Goal: Information Seeking & Learning: Learn about a topic

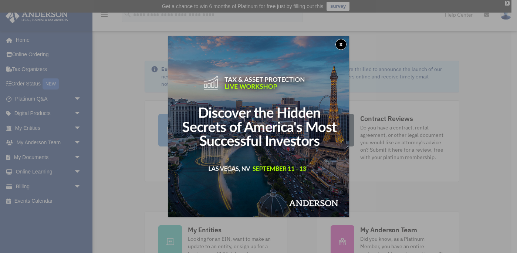
click at [338, 45] on button "x" at bounding box center [340, 44] width 11 height 11
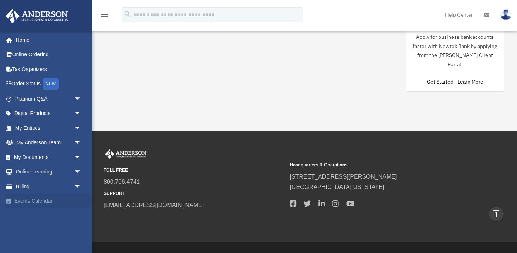
scroll to position [658, 0]
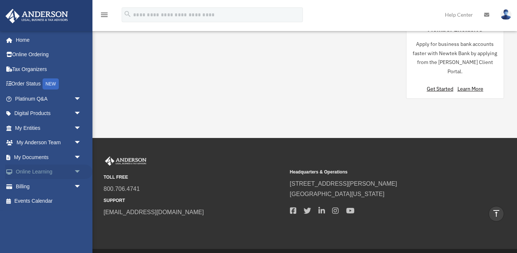
click at [77, 173] on span "arrow_drop_down" at bounding box center [81, 172] width 15 height 15
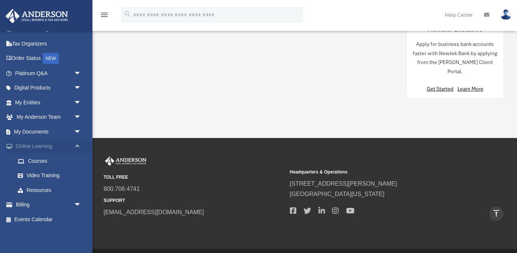
click at [37, 147] on link "Online Learning arrow_drop_up" at bounding box center [48, 146] width 87 height 15
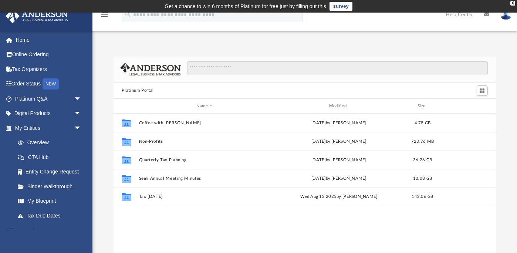
scroll to position [168, 382]
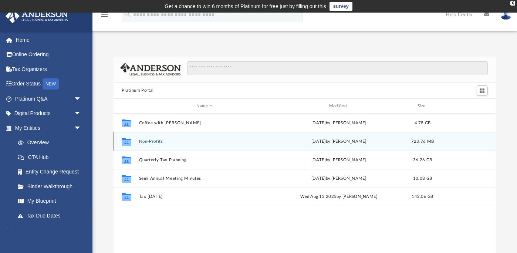
click at [187, 144] on div "Collaborated Folder Non-Profits Wed Jan 15 2025 by Matthew Moore 723.76 MB" at bounding box center [304, 141] width 382 height 18
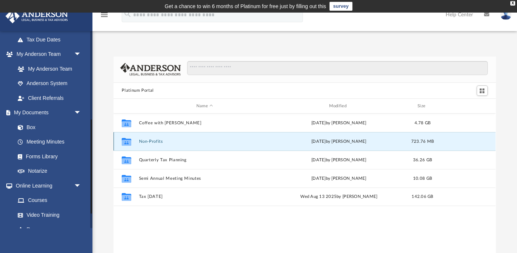
scroll to position [216, 0]
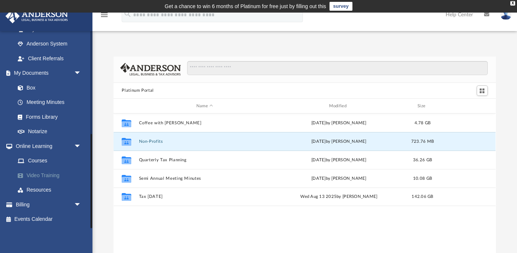
click at [34, 174] on link "Video Training" at bounding box center [51, 175] width 82 height 15
click at [54, 177] on link "Video Training" at bounding box center [51, 175] width 82 height 15
click at [125, 143] on icon "grid" at bounding box center [127, 142] width 10 height 8
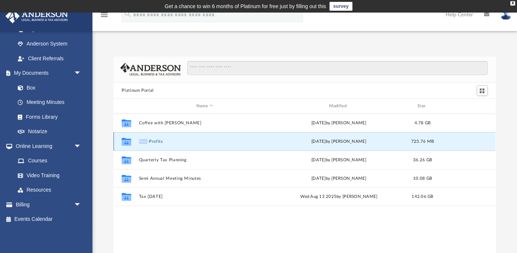
click at [127, 138] on icon "Collaborated Folder" at bounding box center [127, 142] width 12 height 12
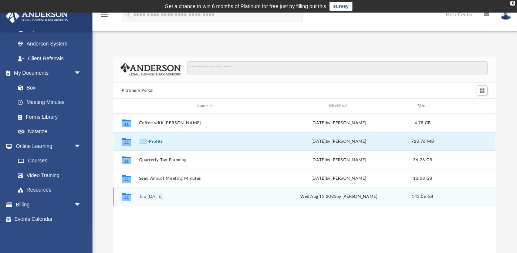
click at [140, 198] on button "Tax Tuesday" at bounding box center [204, 196] width 131 height 5
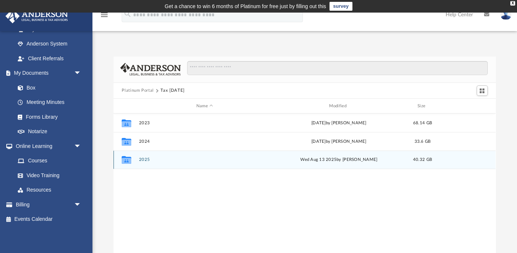
click at [142, 159] on button "2025" at bounding box center [204, 159] width 131 height 5
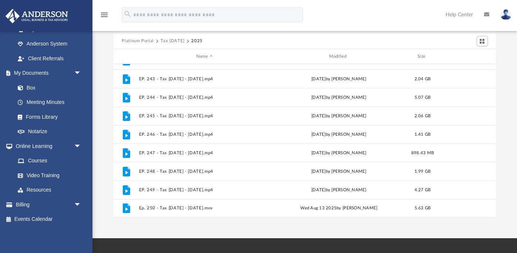
scroll to position [54, 0]
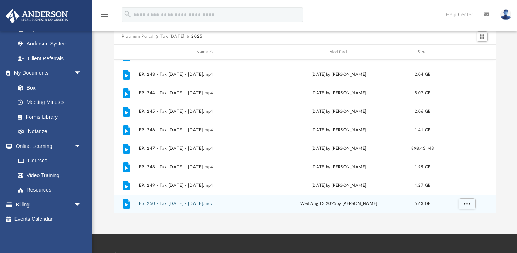
click at [193, 203] on button "Ep. 250 - Tax Tuesday - August 12th, 2025.mov" at bounding box center [204, 203] width 131 height 5
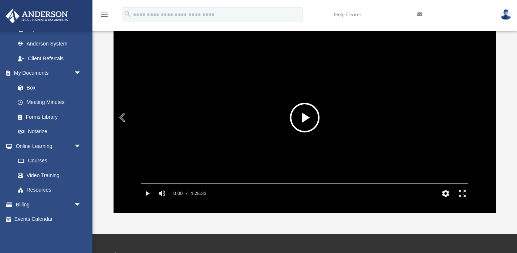
click at [296, 118] on button "File preview" at bounding box center [305, 118] width 30 height 30
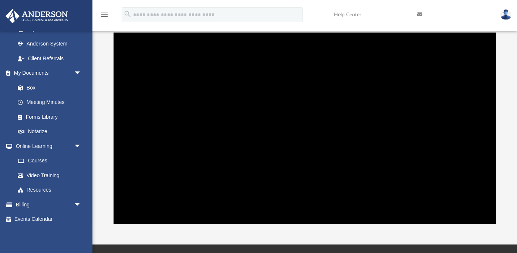
scroll to position [42, 0]
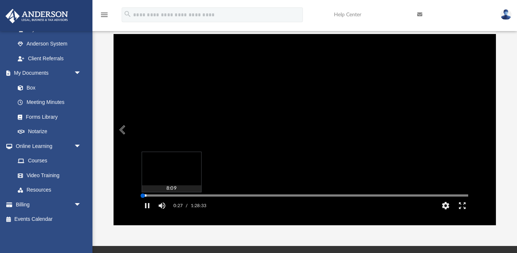
click at [171, 206] on div "Autoplay Disabled Speed Normal Quality Auto Subtitles/CC Off Audio Autoplay Dis…" at bounding box center [304, 129] width 382 height 191
click at [203, 206] on div "Autoplay Disabled Speed Normal Quality Auto Subtitles/CC Off Audio Autoplay Dis…" at bounding box center [304, 129] width 382 height 191
click at [244, 198] on div "Media Slider" at bounding box center [304, 195] width 339 height 6
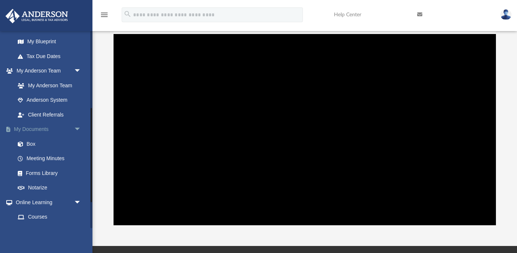
scroll to position [159, 0]
click at [44, 100] on link "Anderson System" at bounding box center [51, 101] width 82 height 15
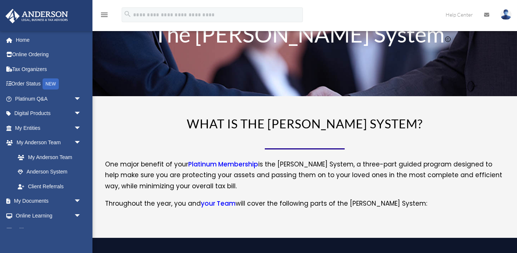
scroll to position [35, 0]
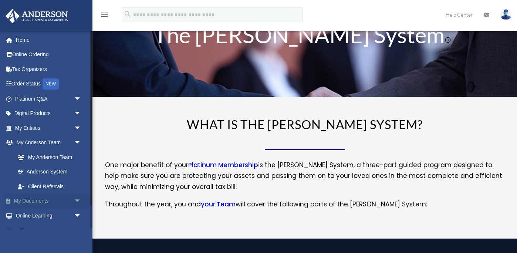
click at [63, 200] on link "My Documents arrow_drop_down" at bounding box center [48, 201] width 87 height 15
click at [75, 201] on span "arrow_drop_down" at bounding box center [81, 201] width 15 height 15
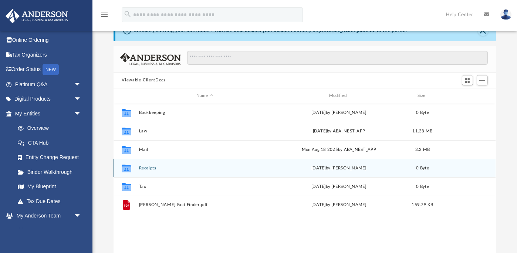
scroll to position [34, 0]
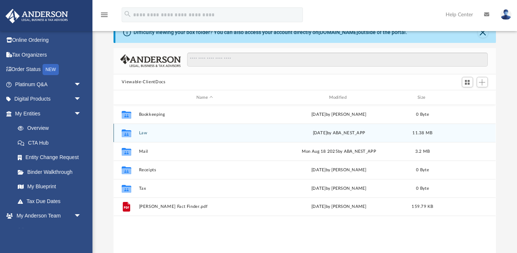
click at [135, 136] on div "Collaborated Folder" at bounding box center [126, 133] width 18 height 12
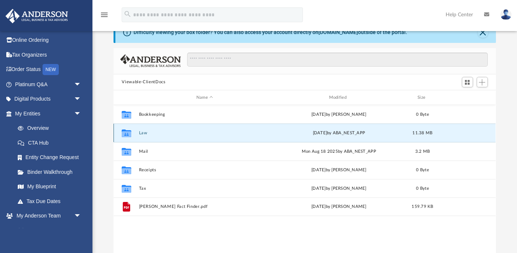
click at [135, 136] on div "Collaborated Folder" at bounding box center [126, 133] width 18 height 12
click at [129, 133] on icon "grid" at bounding box center [127, 134] width 10 height 6
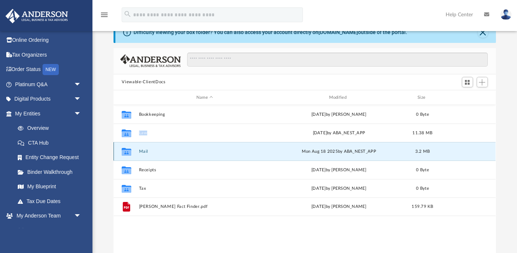
click at [144, 152] on button "Mail" at bounding box center [204, 151] width 131 height 5
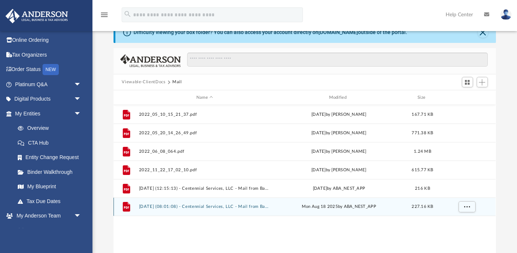
click at [251, 206] on button "2025.08.18 (08:01:08) - Centennial Services, LLC - Mail from Bank of America.pdf" at bounding box center [204, 206] width 131 height 5
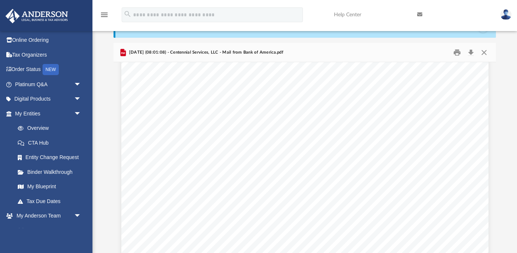
scroll to position [0, 0]
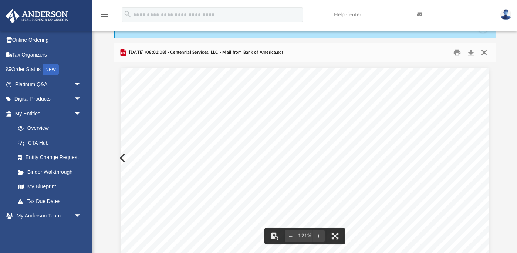
click at [485, 52] on button "Close" at bounding box center [483, 52] width 13 height 11
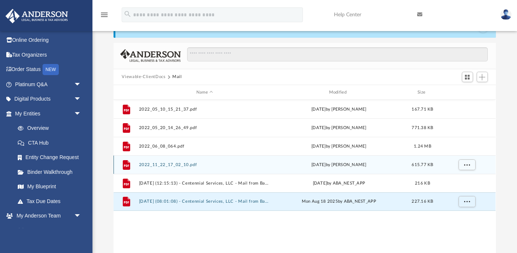
click at [186, 166] on button "2022_11_22_17_02_10.pdf" at bounding box center [204, 164] width 131 height 5
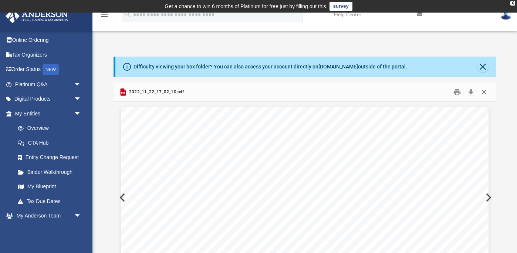
click at [483, 91] on button "Close" at bounding box center [483, 91] width 13 height 11
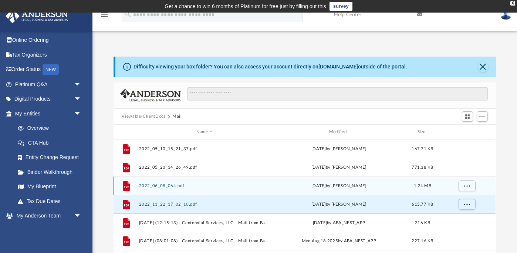
click at [175, 186] on button "2022_06_08_064.pdf" at bounding box center [204, 185] width 131 height 5
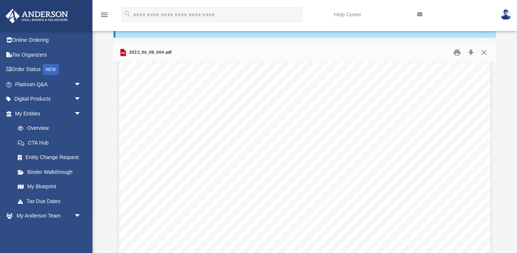
scroll to position [1693, 0]
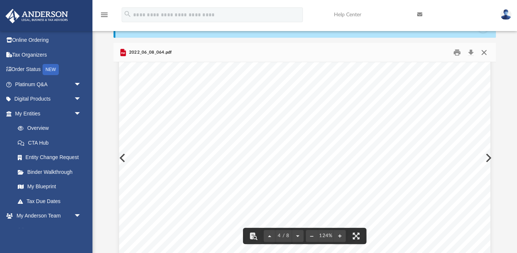
click at [484, 50] on button "Close" at bounding box center [483, 52] width 13 height 11
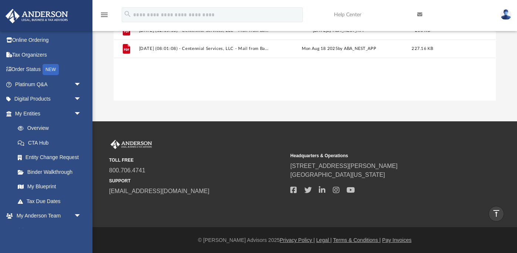
scroll to position [191, 0]
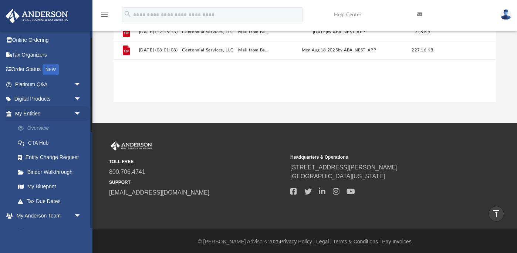
click at [38, 127] on link "Overview" at bounding box center [51, 128] width 82 height 15
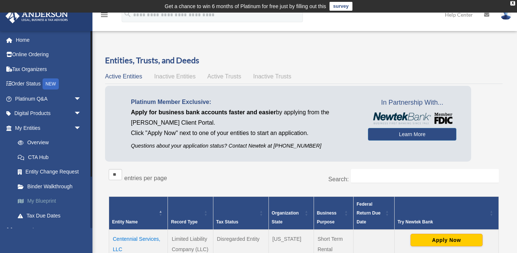
click at [46, 199] on link "My Blueprint" at bounding box center [51, 201] width 82 height 15
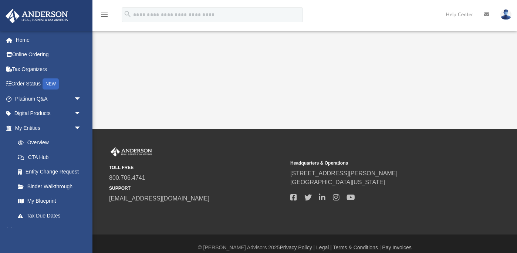
scroll to position [252, 0]
